Goal: Task Accomplishment & Management: Use online tool/utility

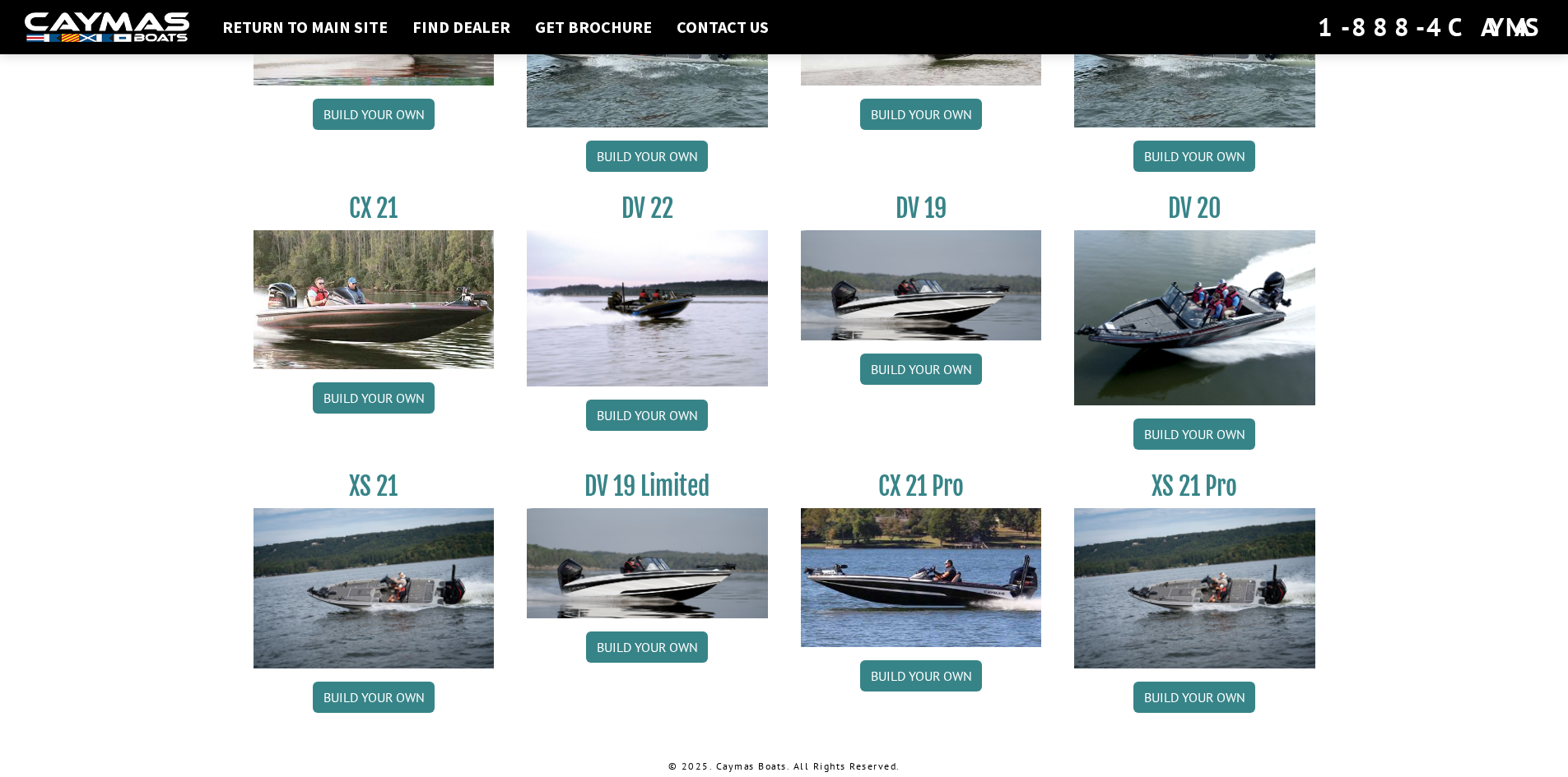
scroll to position [1837, 0]
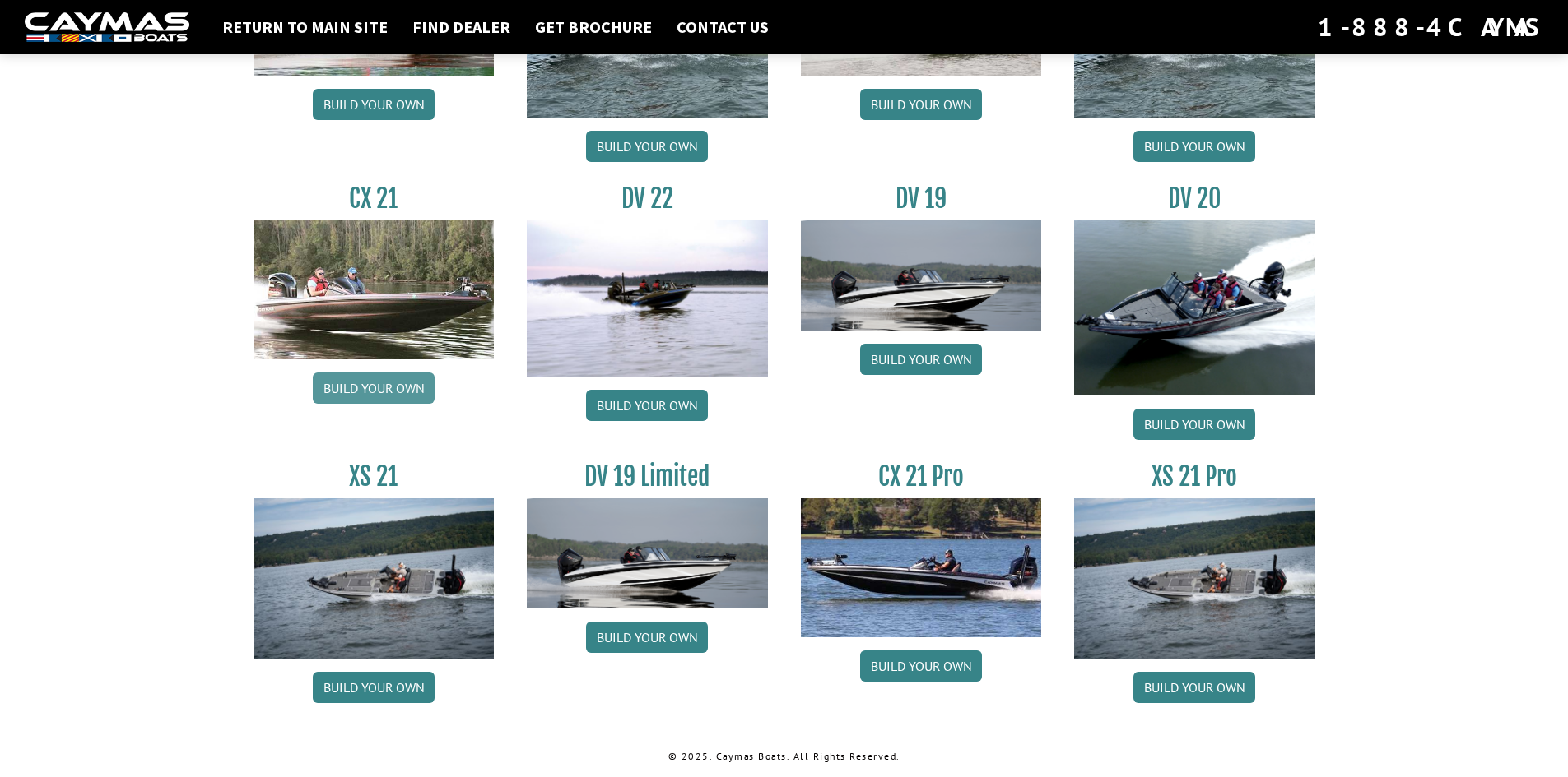
click at [385, 384] on link "Build your own" at bounding box center [374, 388] width 121 height 31
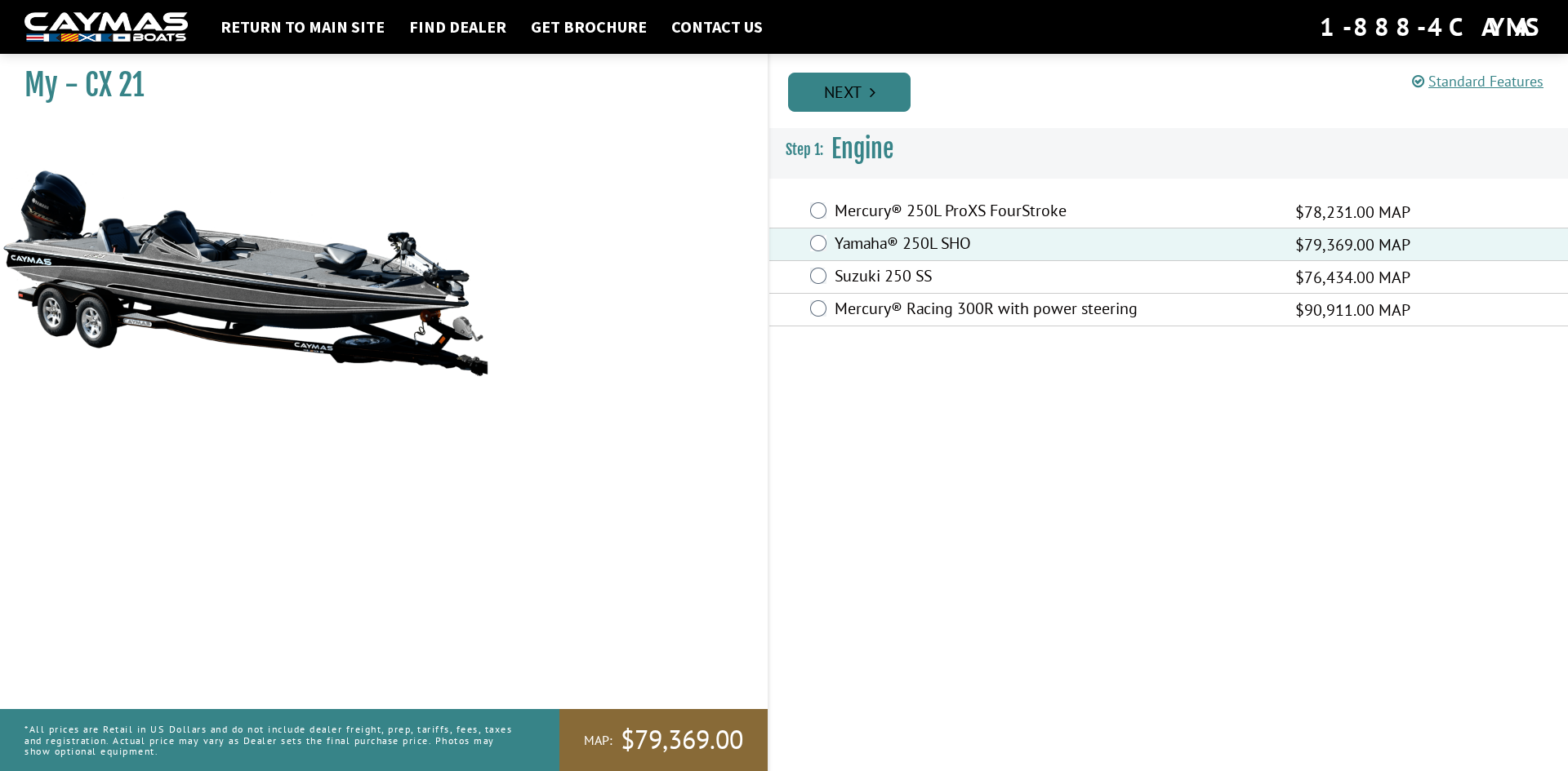
click at [861, 91] on link "Next" at bounding box center [849, 92] width 122 height 39
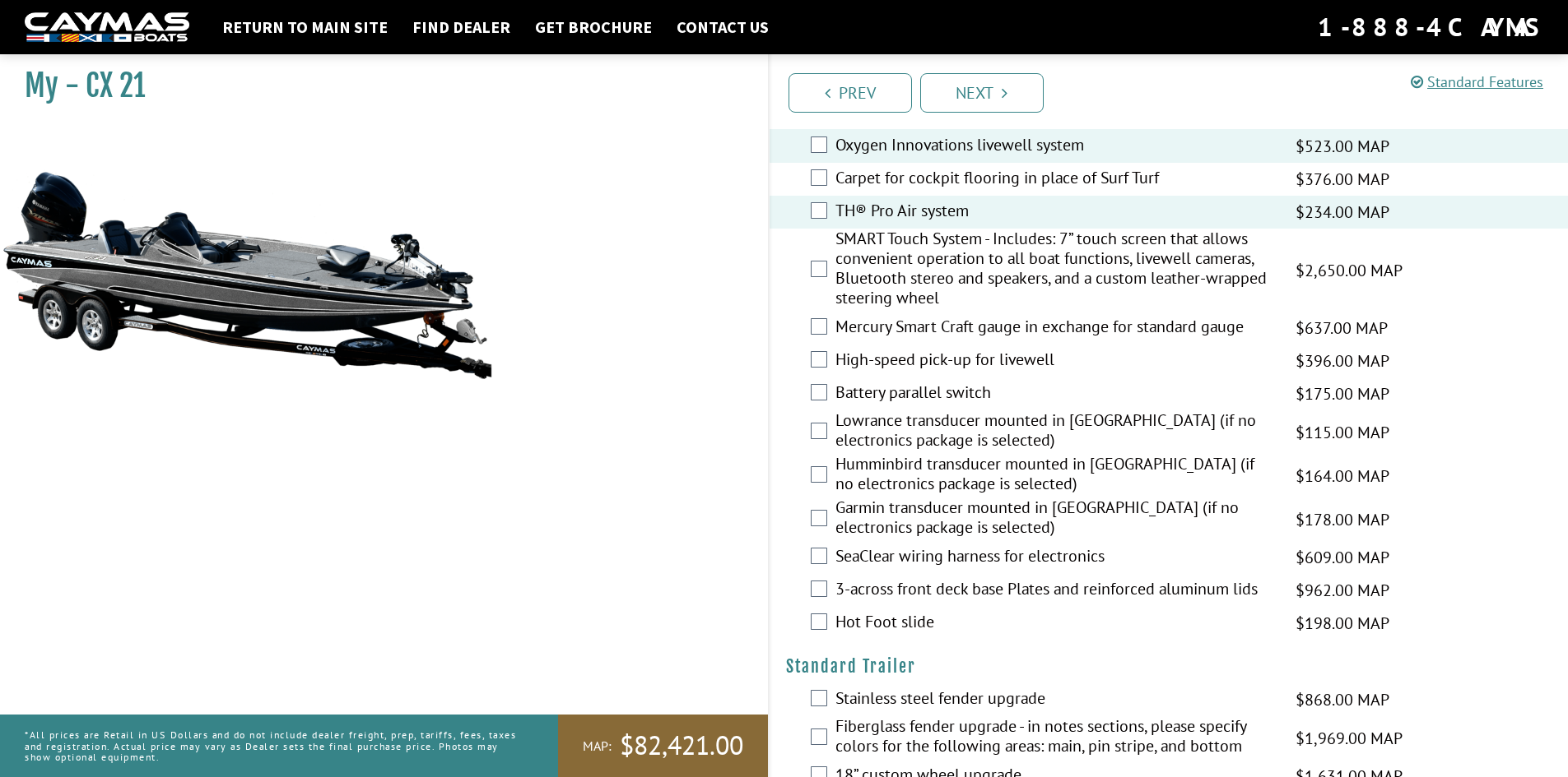
scroll to position [1892, 0]
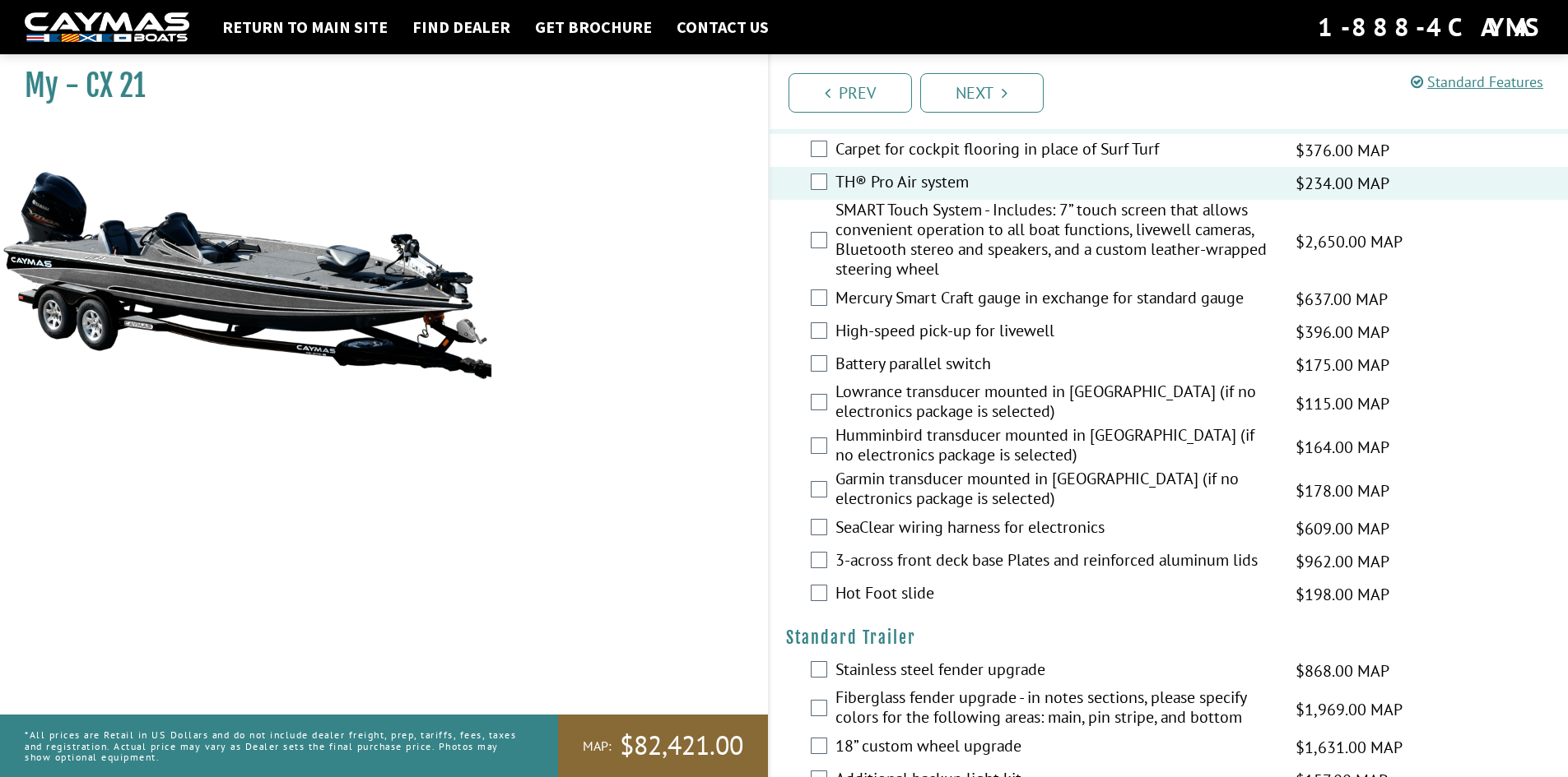
click at [809, 590] on div "Hot Foot slide $198.00 MAP $234.00 MSRP" at bounding box center [1169, 594] width 799 height 33
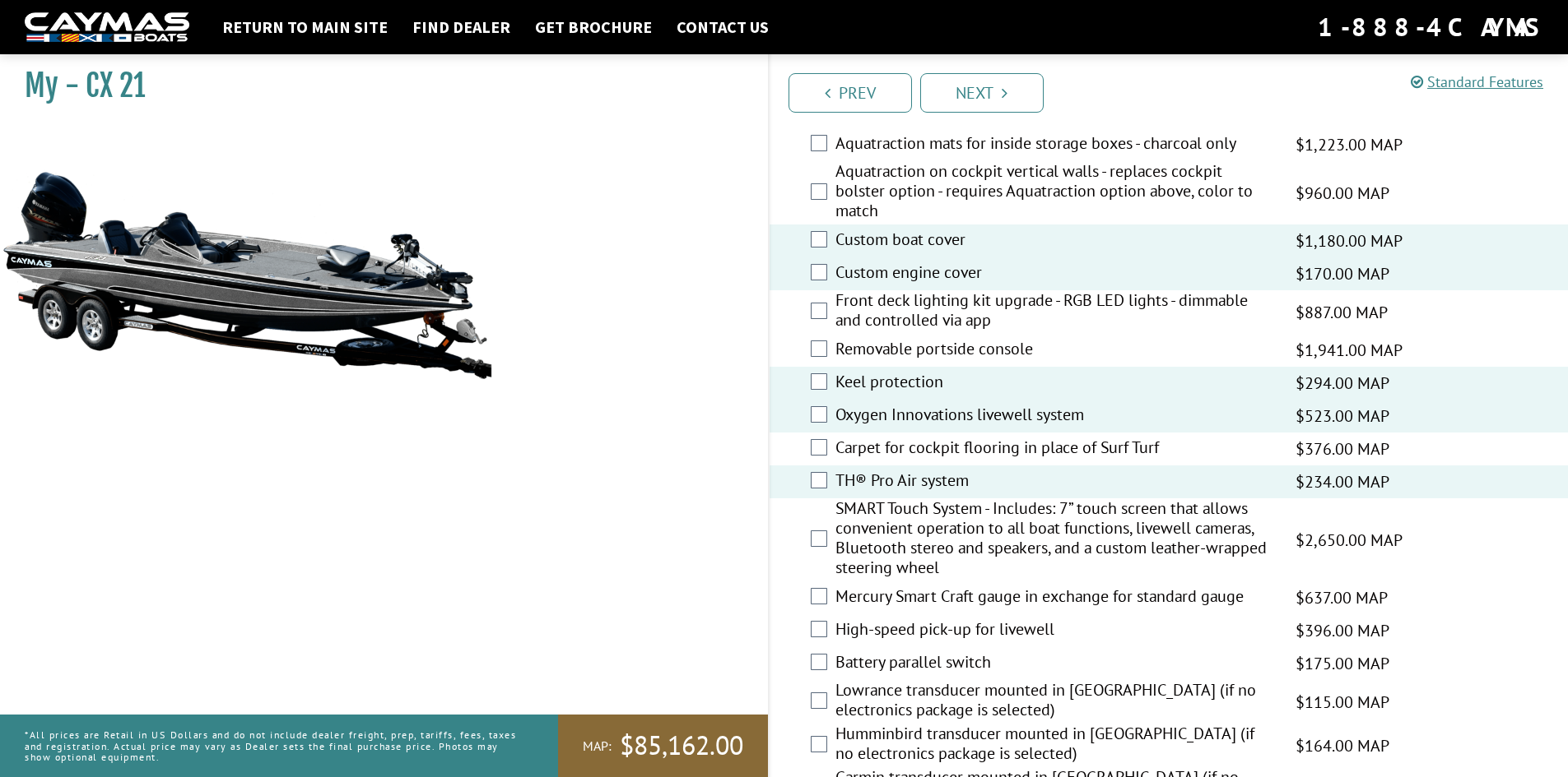
scroll to position [1534, 0]
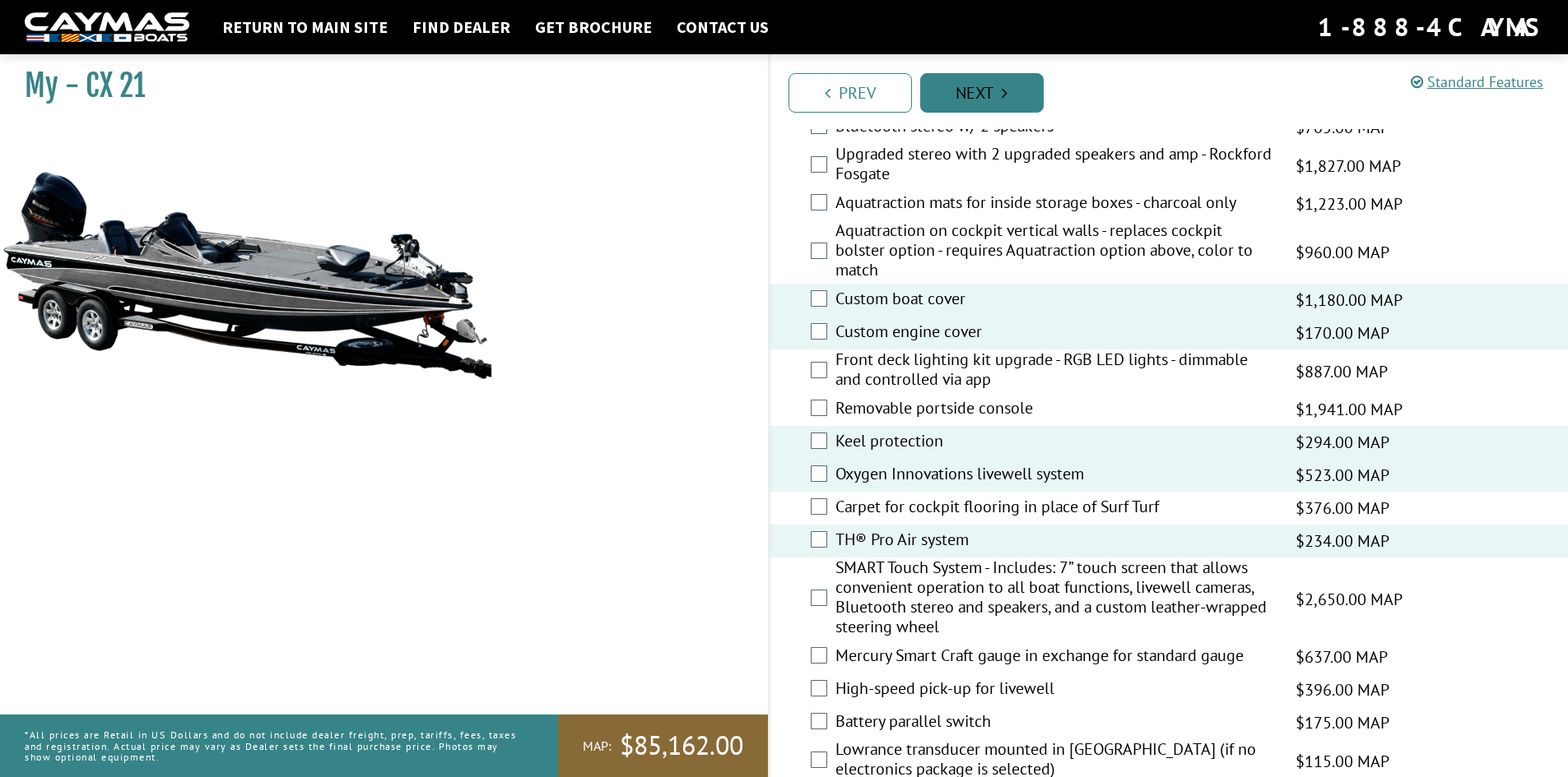
click at [998, 87] on link "Next" at bounding box center [982, 93] width 123 height 40
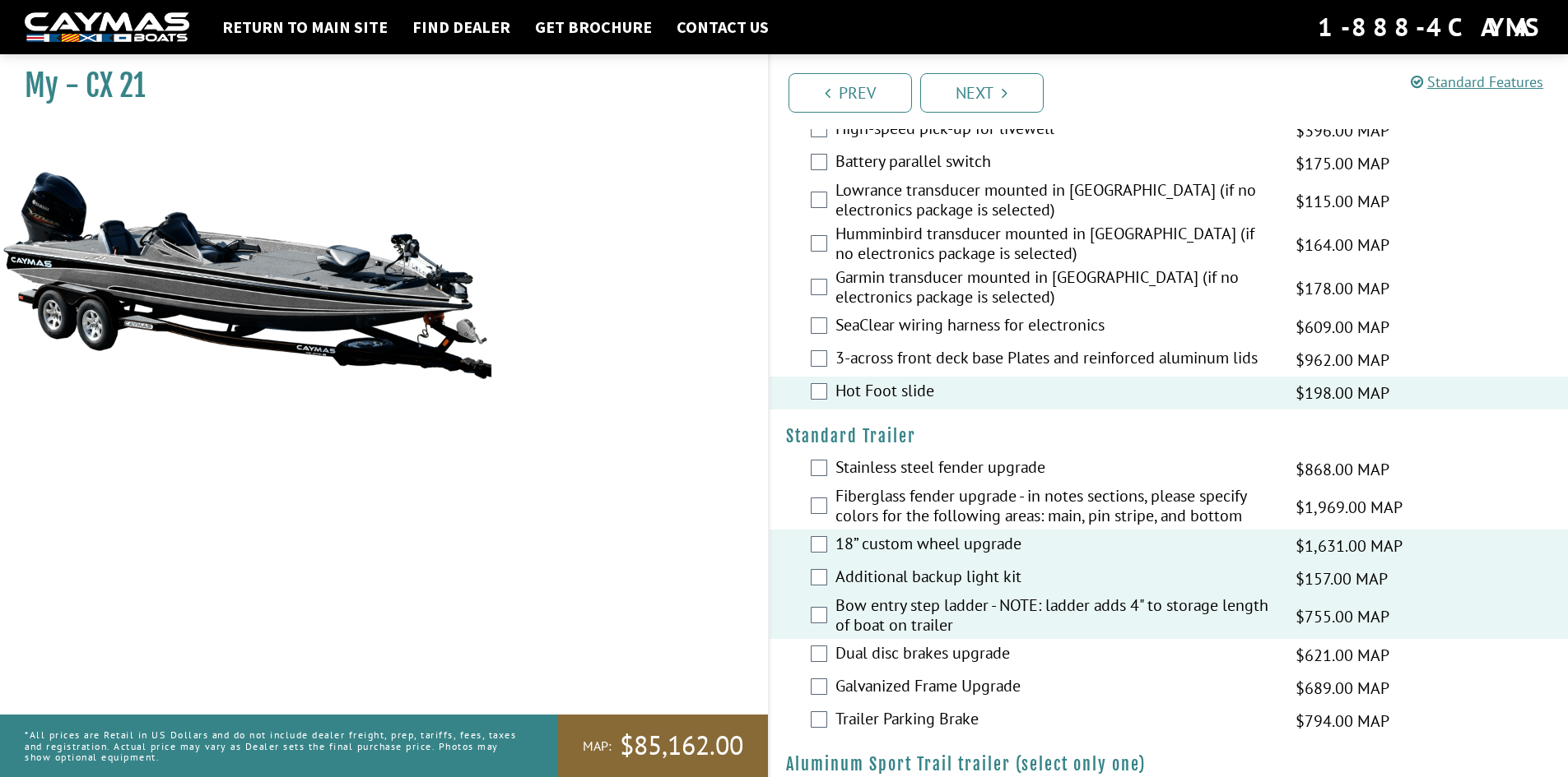
scroll to position [2212, 0]
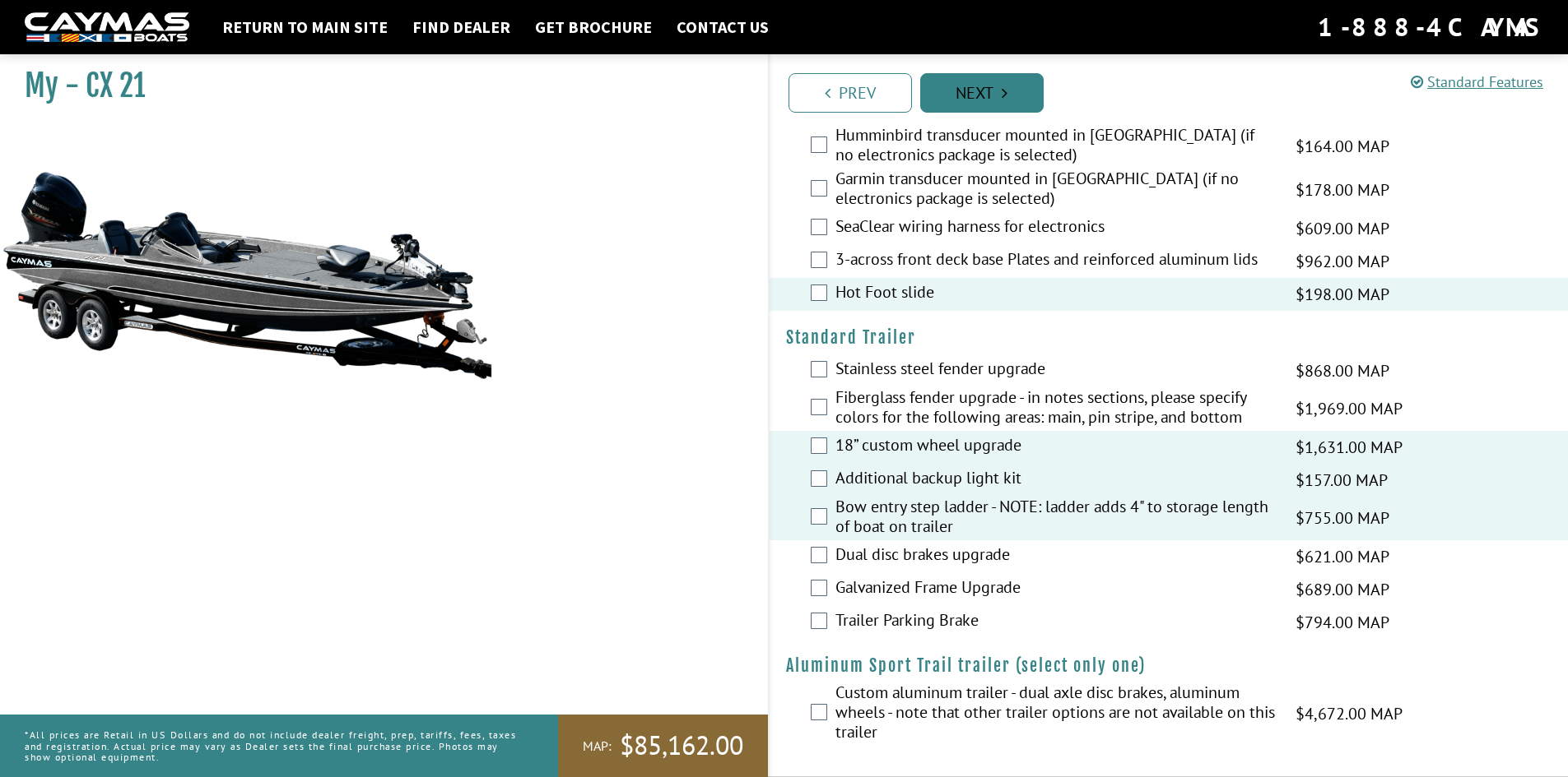
click at [995, 81] on link "Next" at bounding box center [982, 93] width 123 height 40
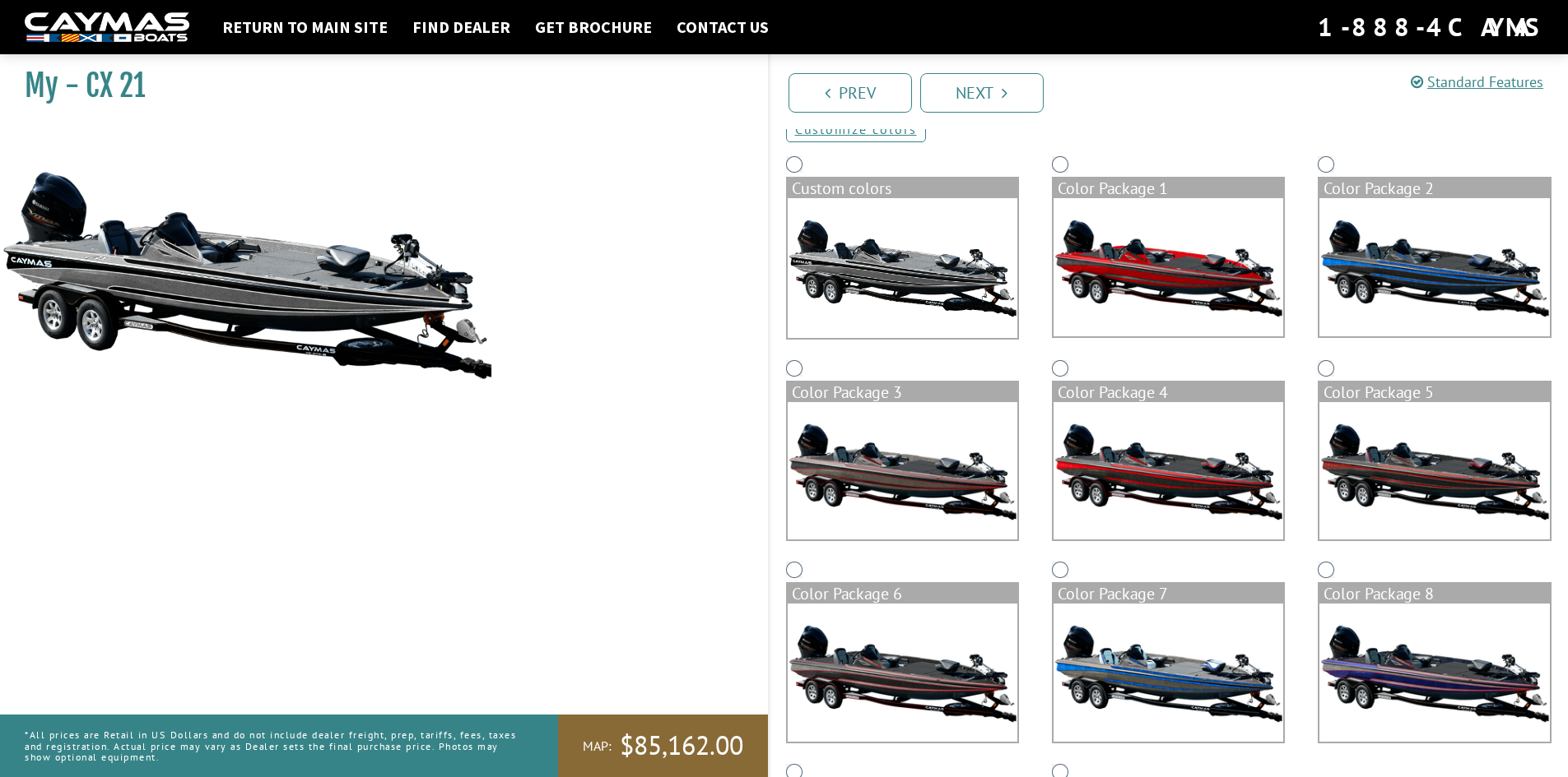
scroll to position [72, 0]
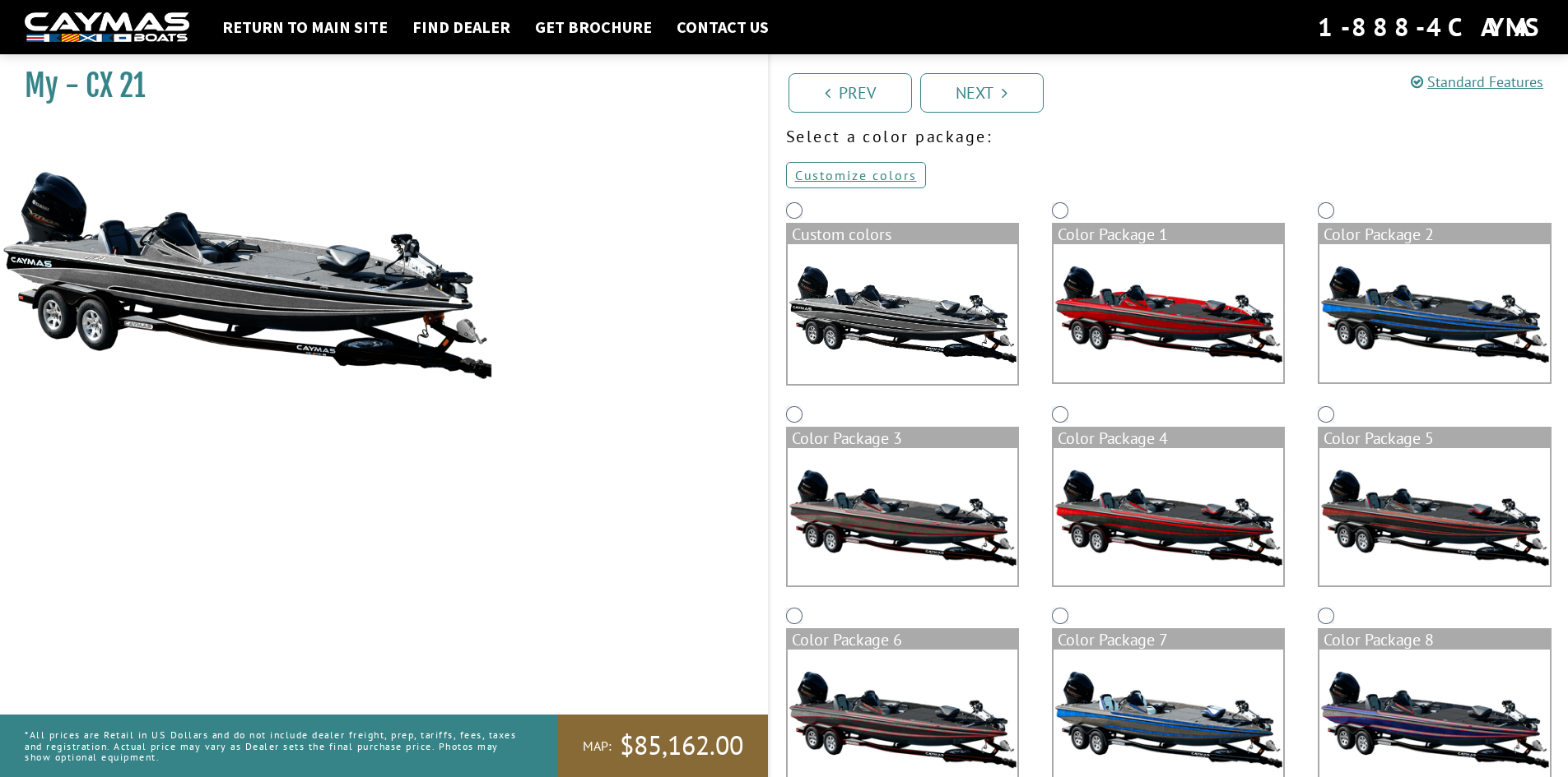
click at [910, 729] on img at bounding box center [903, 719] width 229 height 138
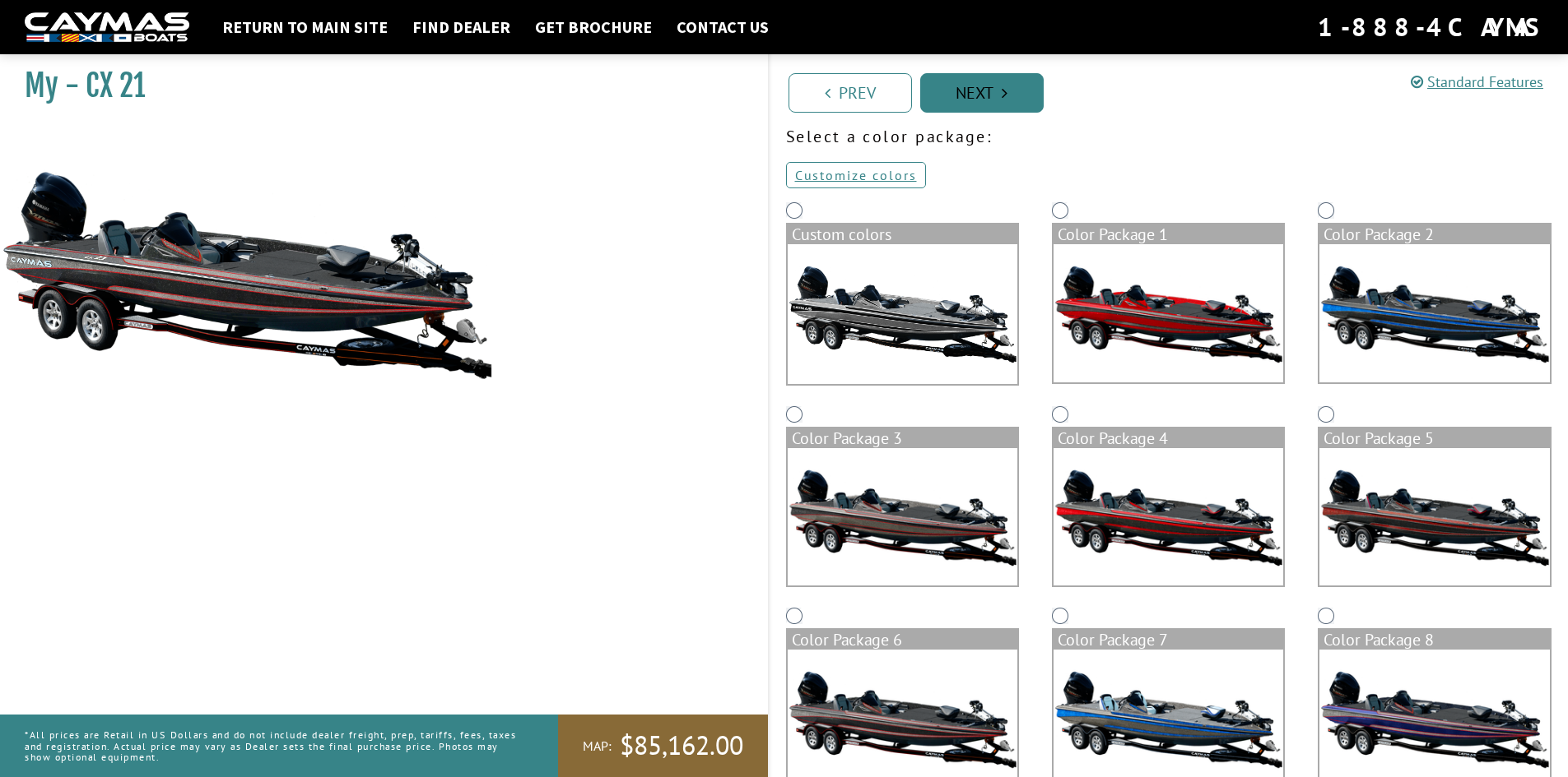
click at [966, 81] on link "Next" at bounding box center [982, 93] width 123 height 40
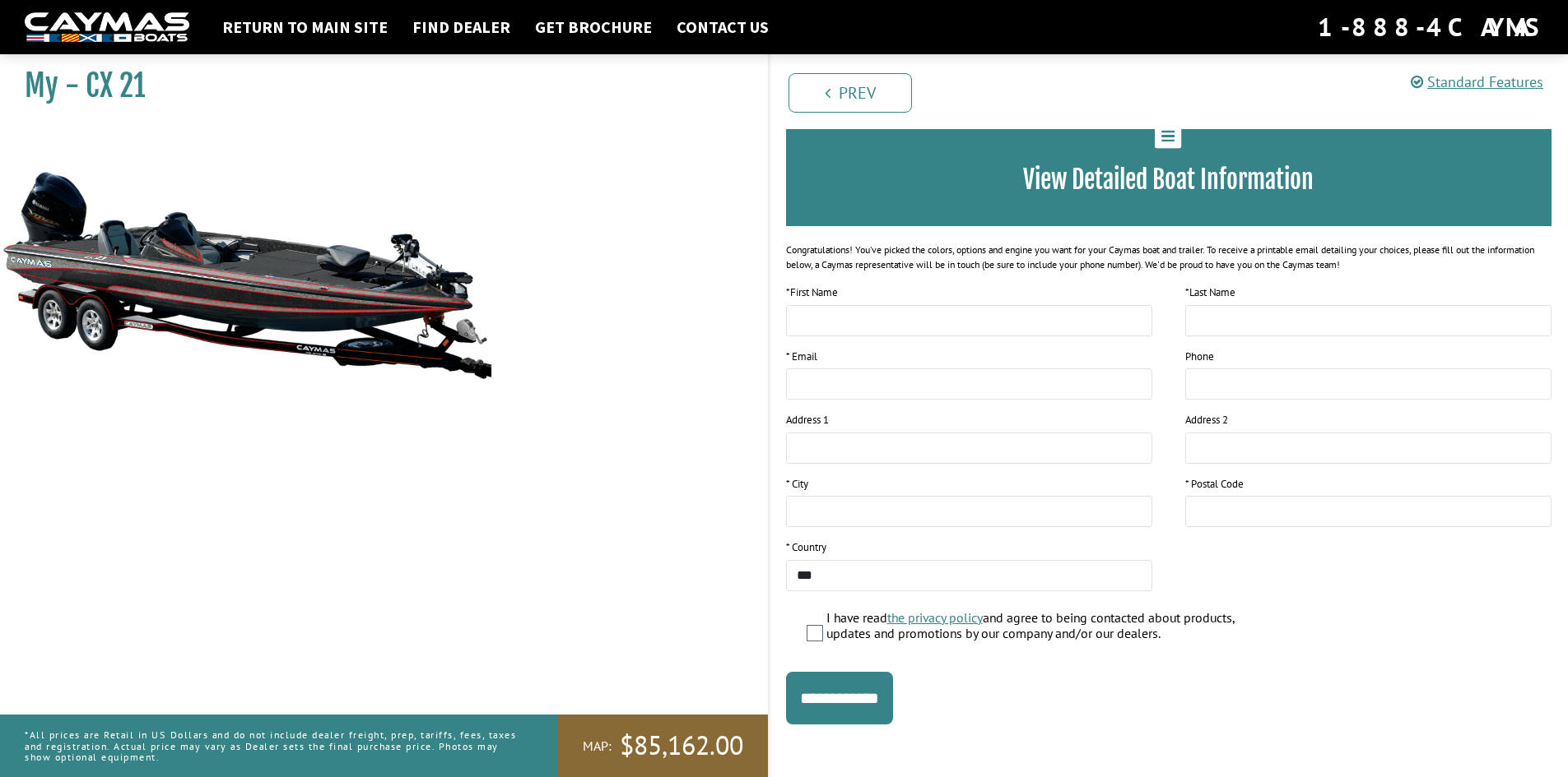
scroll to position [106, 0]
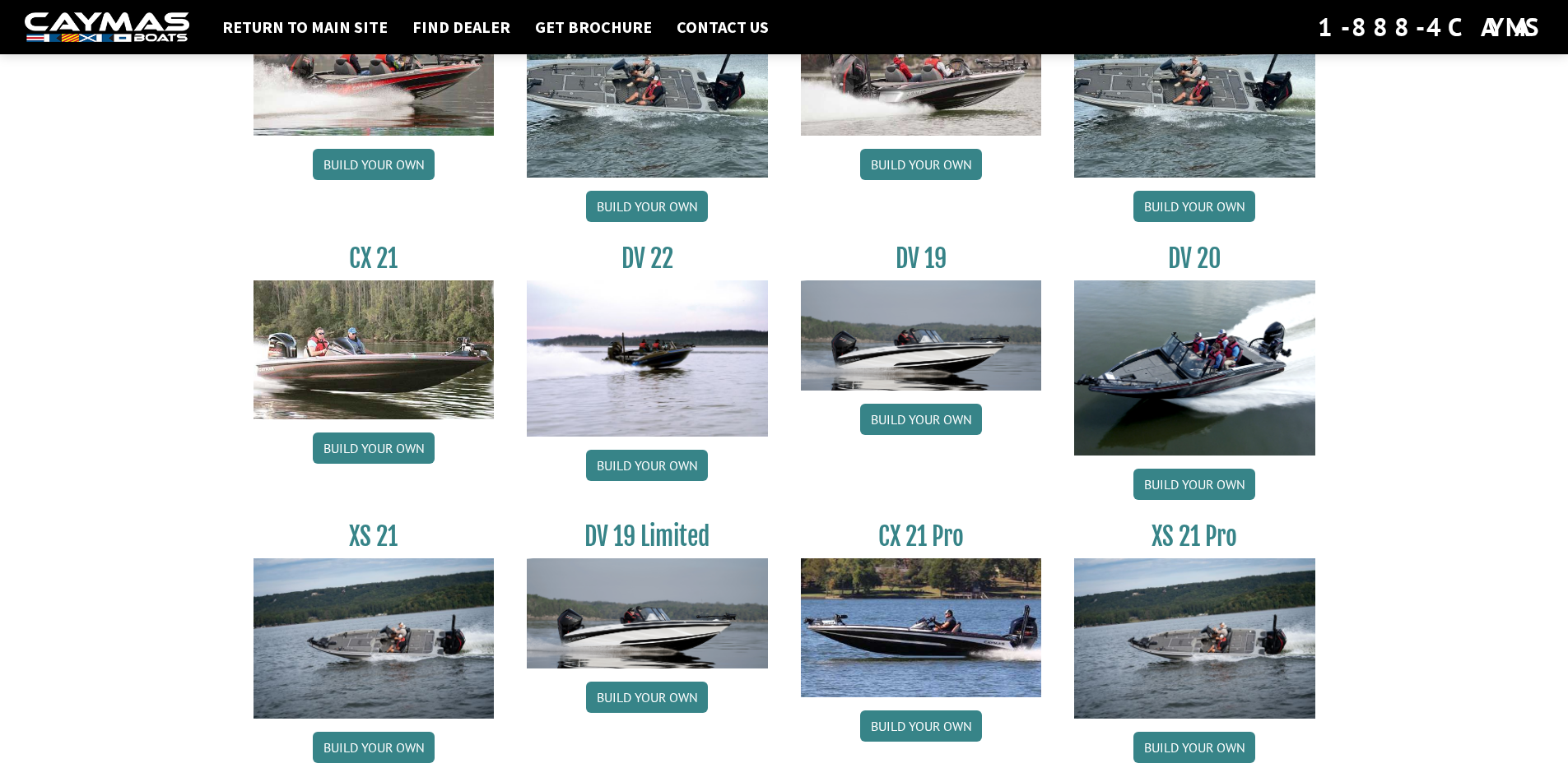
scroll to position [1837, 0]
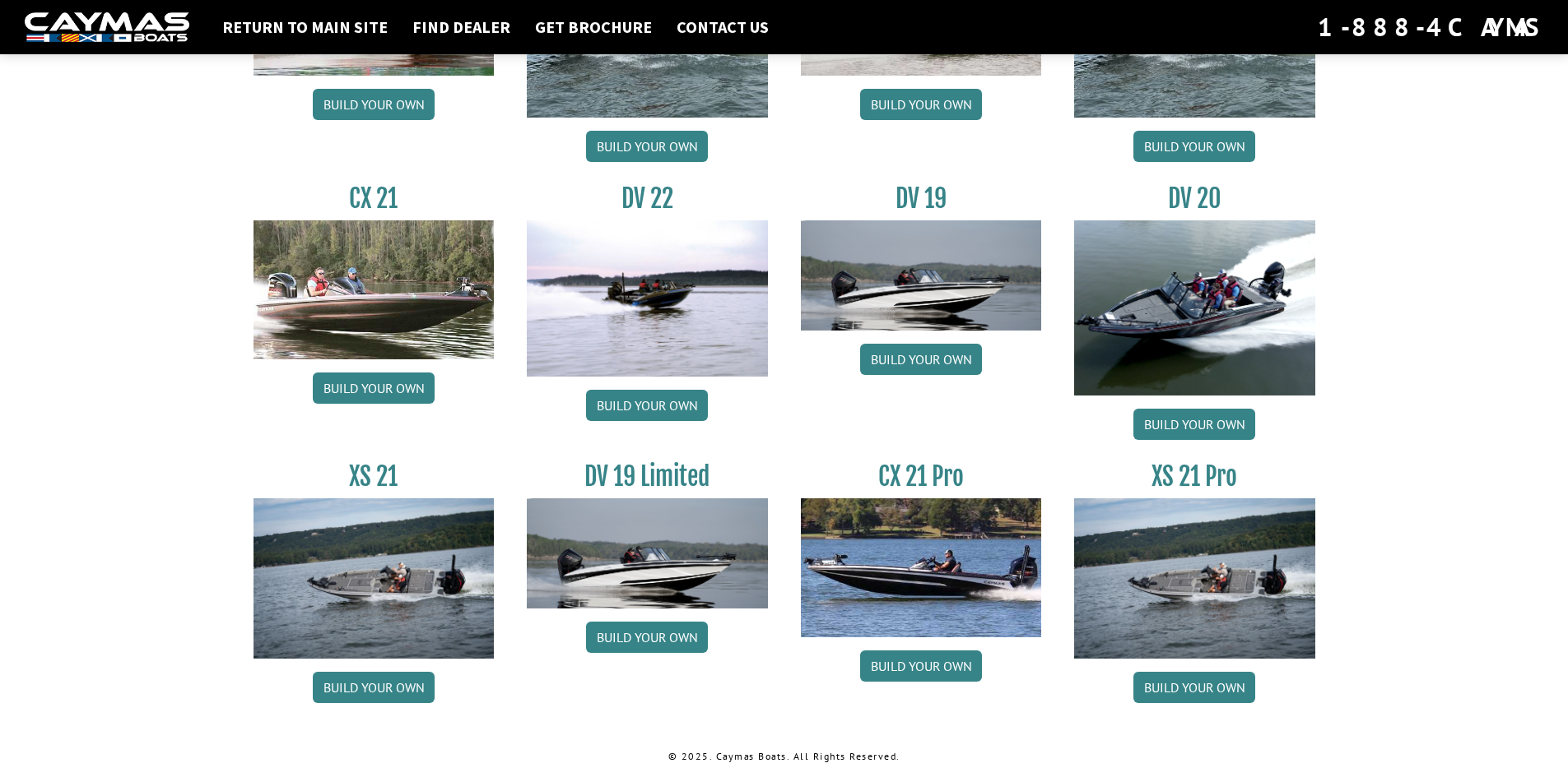
click at [934, 608] on img at bounding box center [921, 568] width 241 height 138
click at [927, 662] on link "Build your own" at bounding box center [921, 666] width 121 height 31
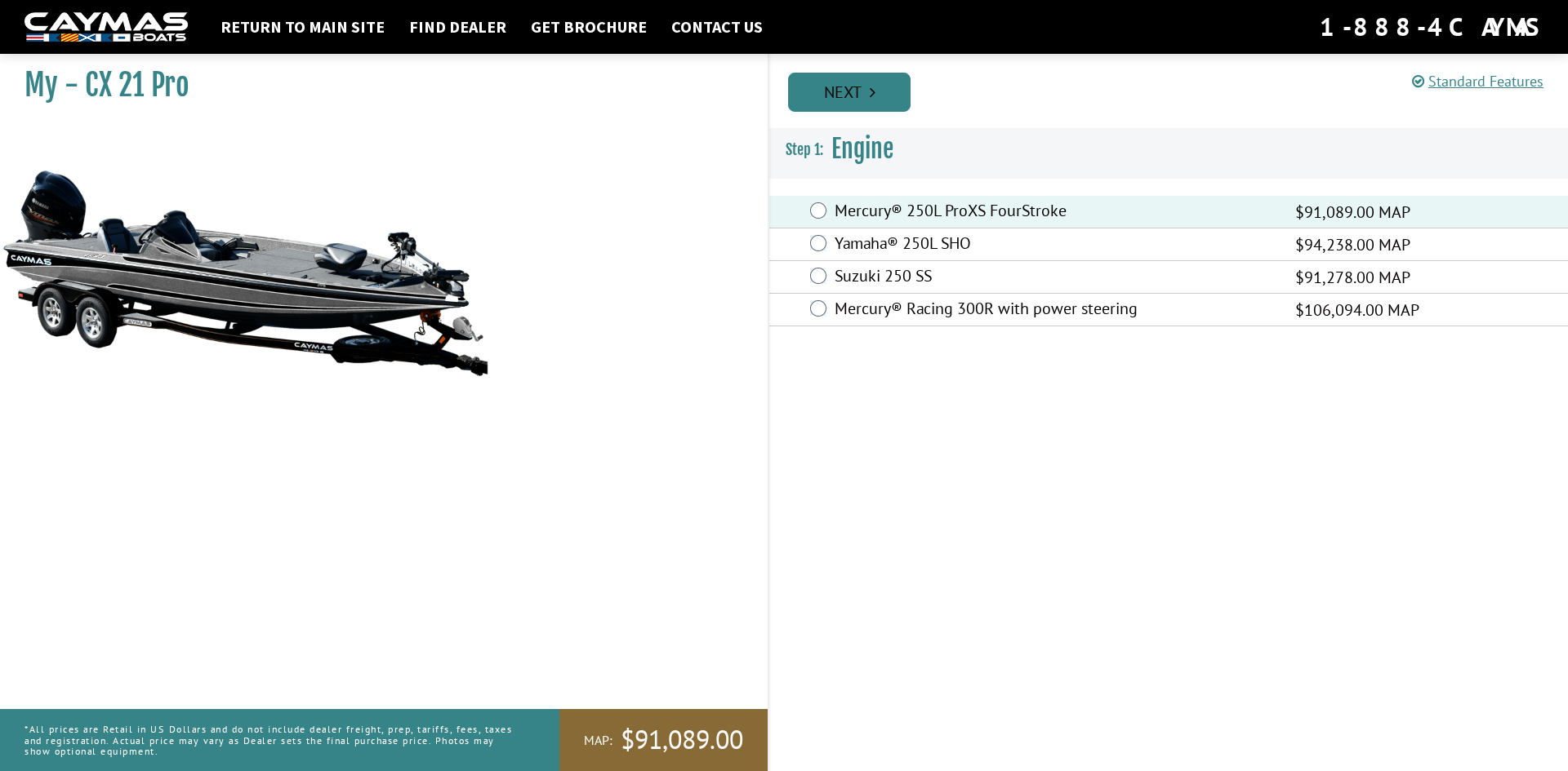
click at [854, 82] on link "Next" at bounding box center [849, 92] width 122 height 39
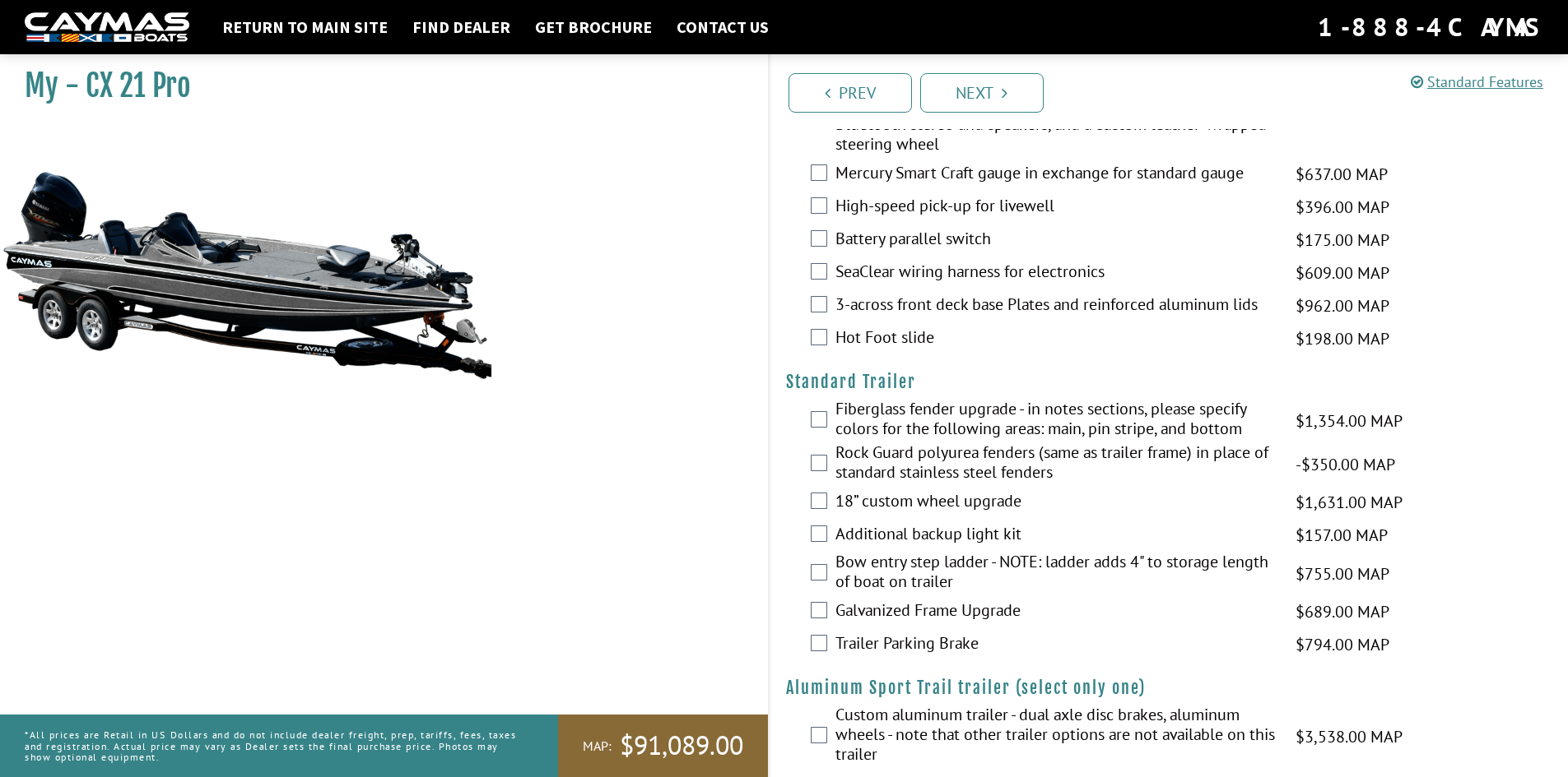
scroll to position [2033, 0]
